Goal: Navigation & Orientation: Find specific page/section

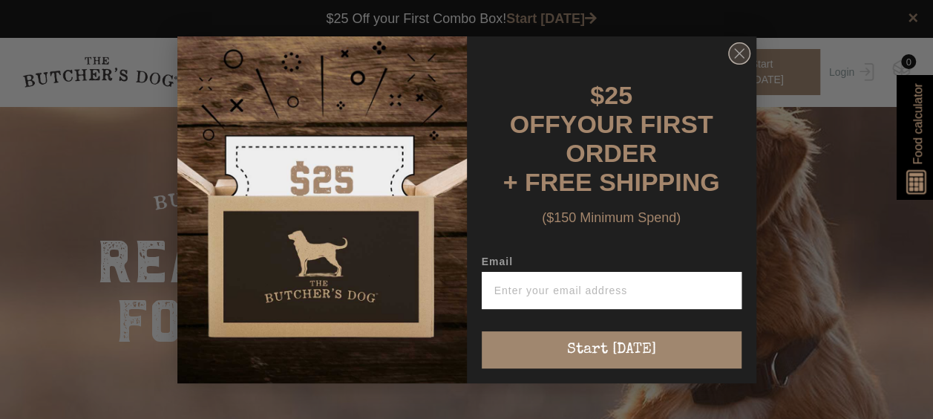
click at [746, 60] on circle "Close dialog" at bounding box center [739, 53] width 22 height 22
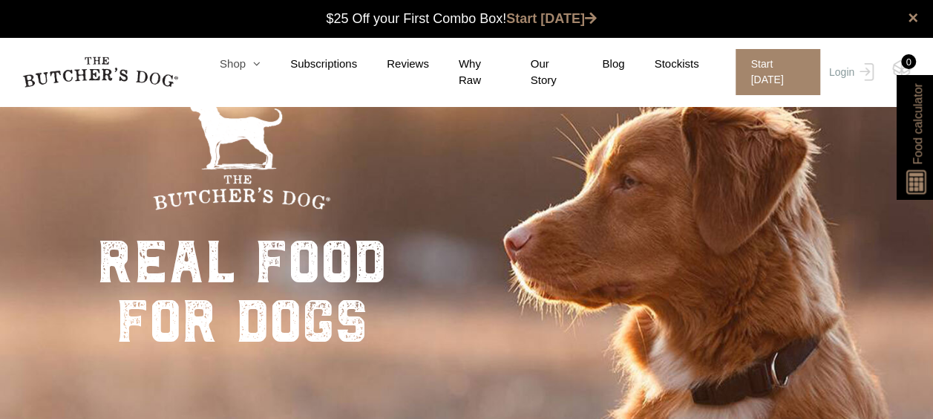
click at [248, 70] on link "Shop" at bounding box center [225, 64] width 71 height 17
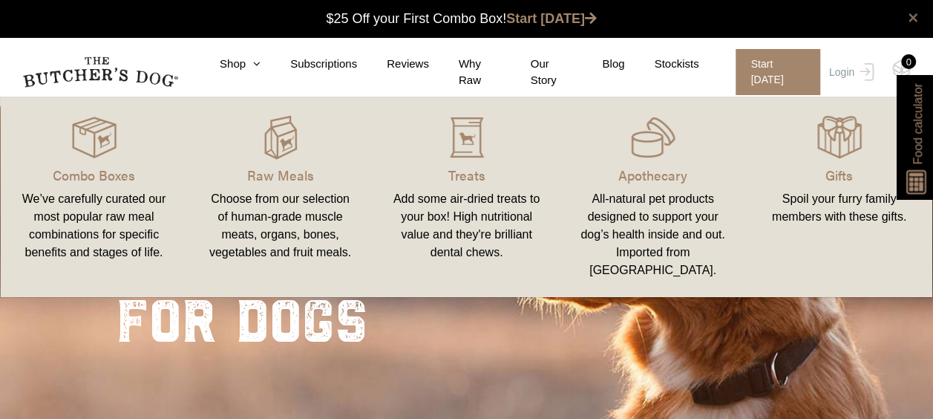
click at [916, 22] on link "×" at bounding box center [913, 18] width 10 height 18
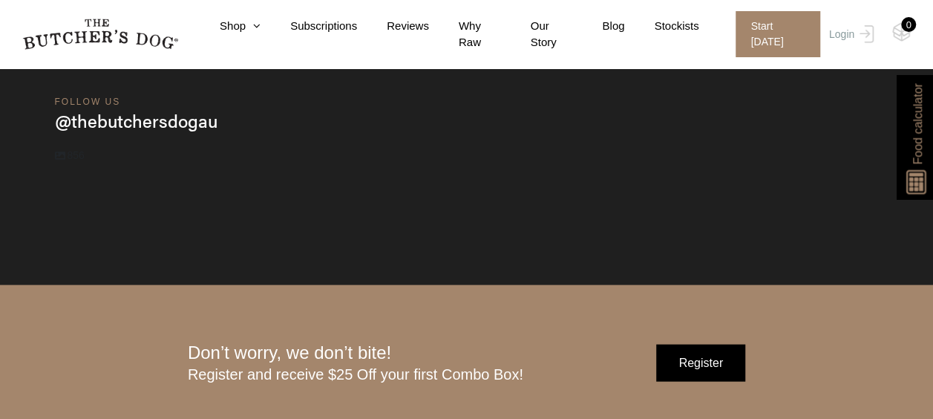
scroll to position [4449, 0]
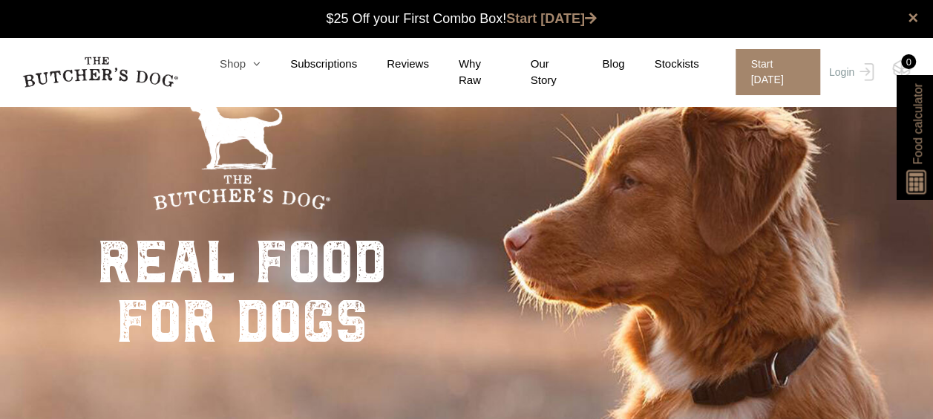
click at [256, 69] on icon at bounding box center [253, 63] width 15 height 11
